Goal: Information Seeking & Learning: Learn about a topic

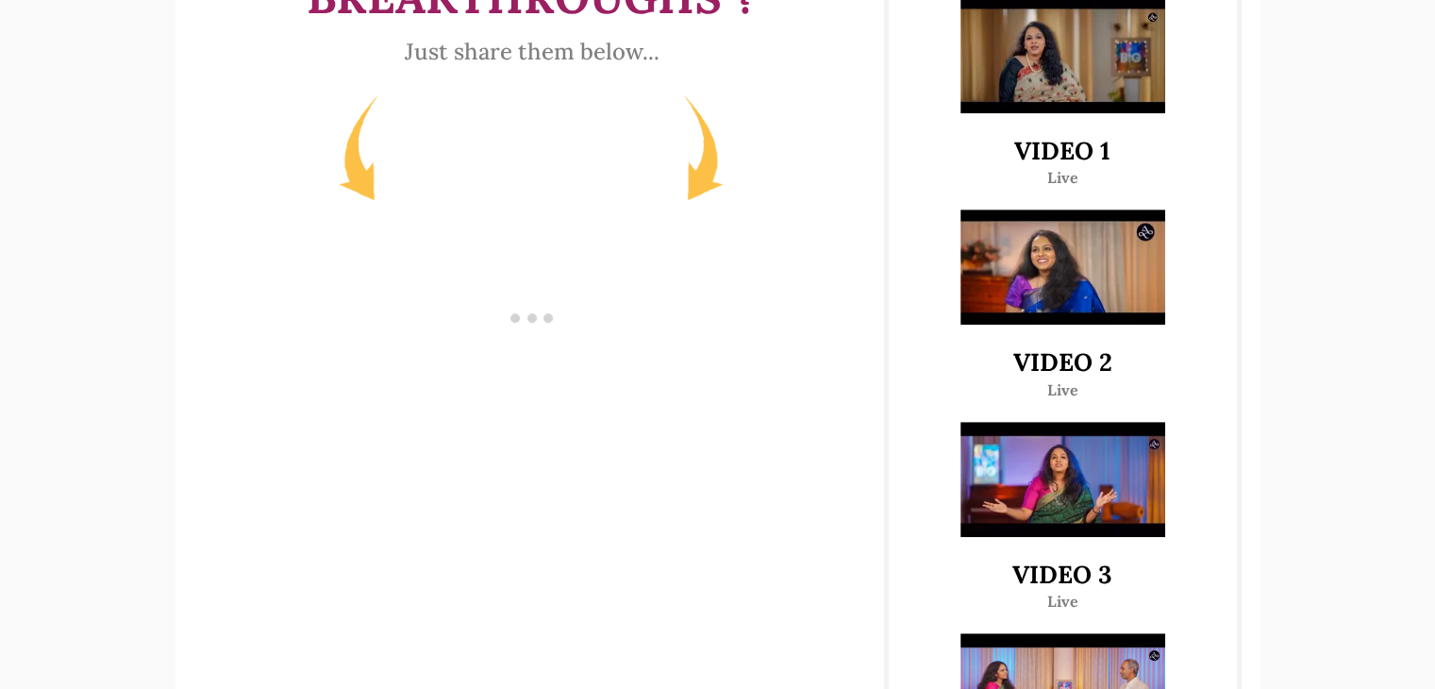
scroll to position [1060, 0]
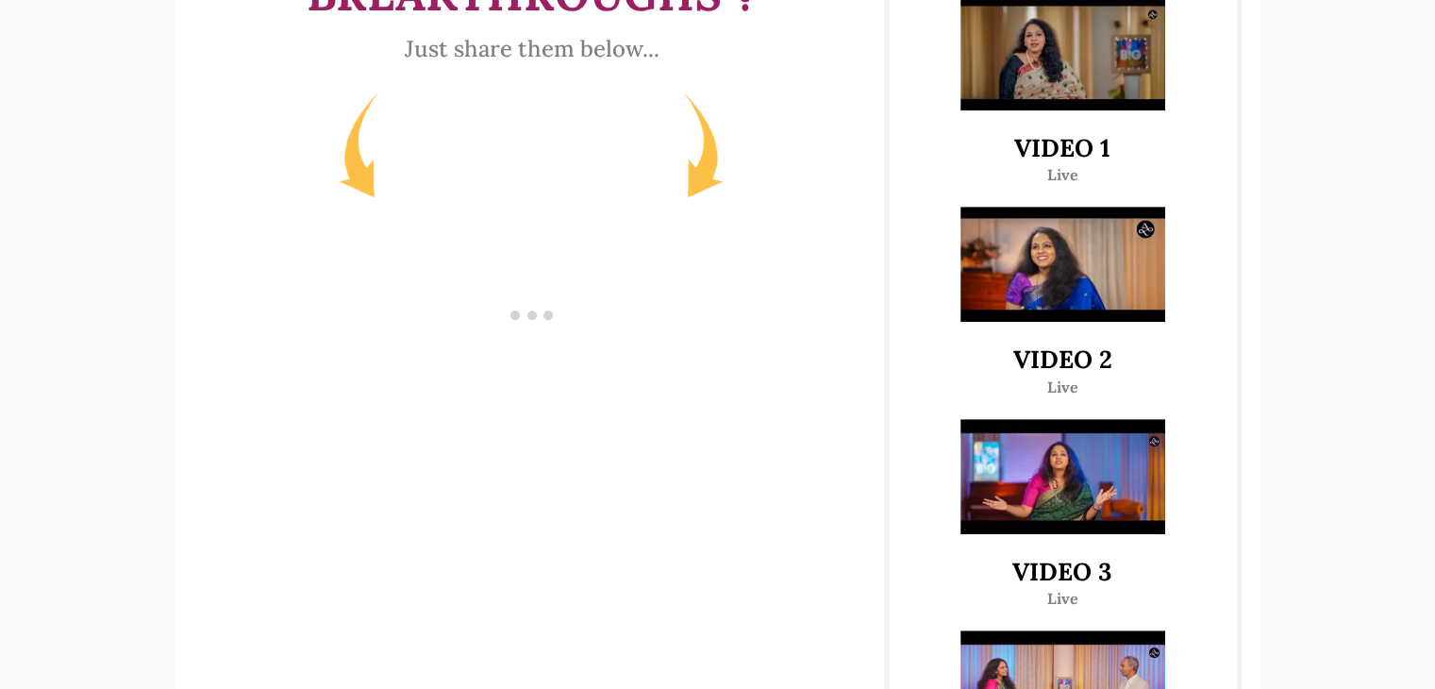
click at [1101, 311] on img at bounding box center [1062, 264] width 205 height 115
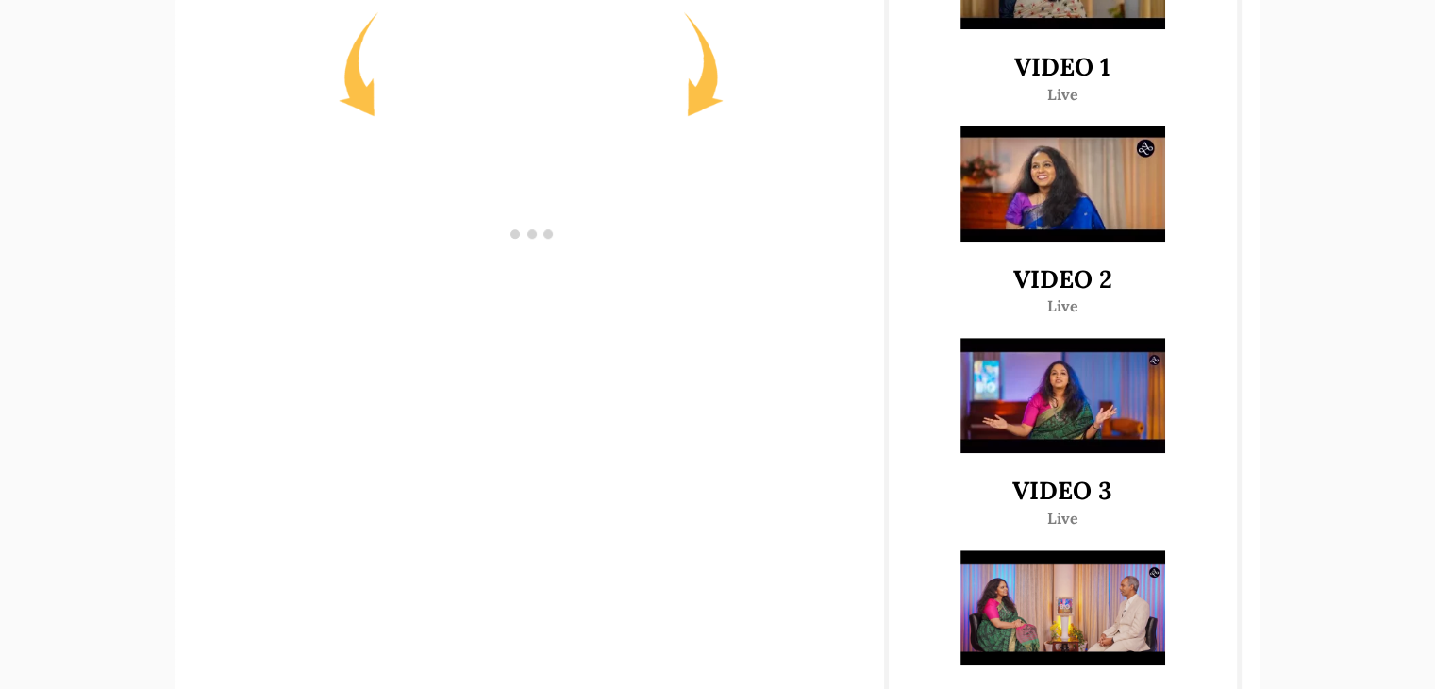
scroll to position [1481, 0]
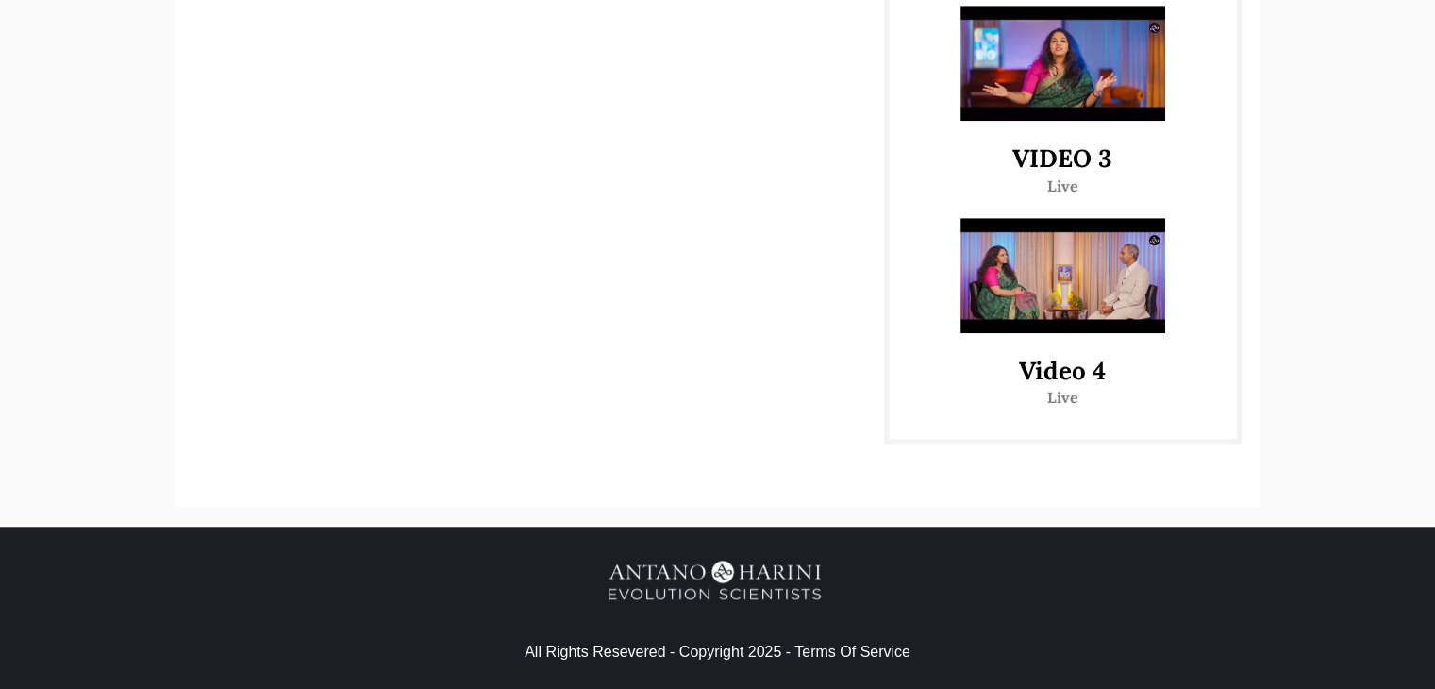
click at [1071, 80] on img at bounding box center [1062, 63] width 205 height 115
click at [1030, 244] on img at bounding box center [1062, 275] width 205 height 115
